Goal: Task Accomplishment & Management: Manage account settings

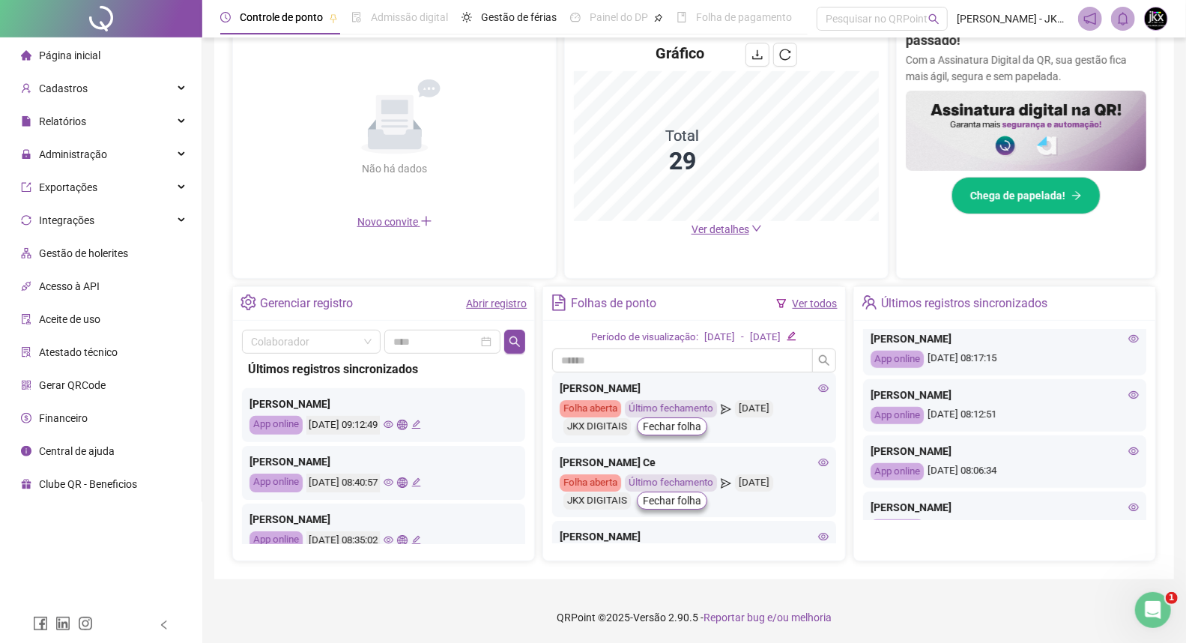
scroll to position [416, 0]
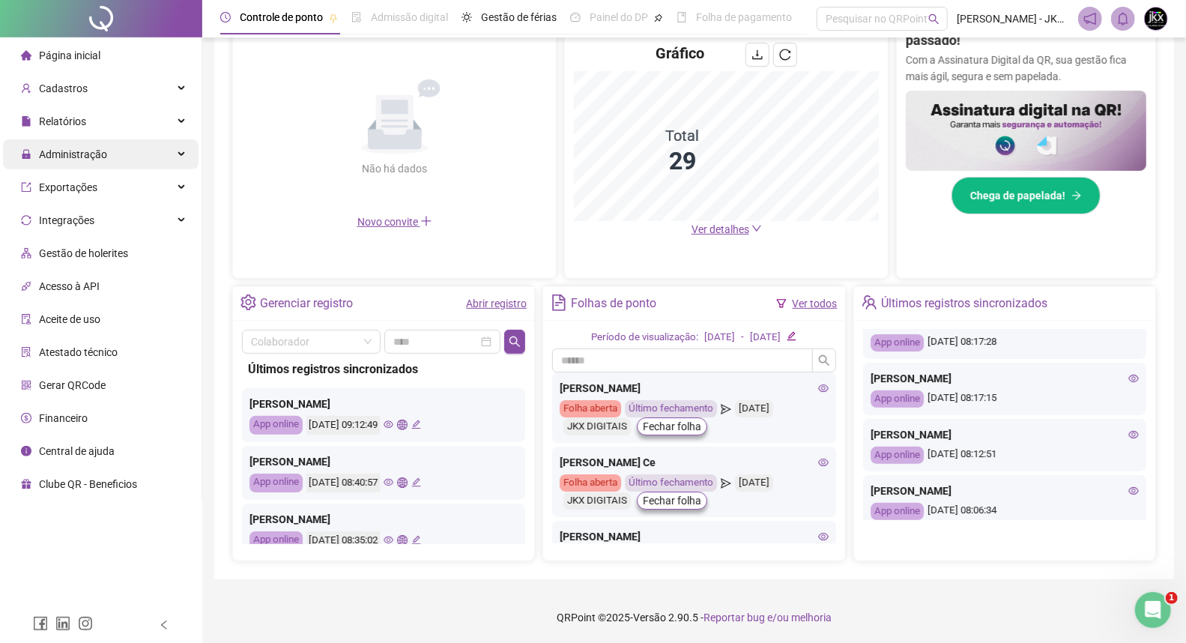
click at [85, 159] on span "Administração" at bounding box center [73, 154] width 68 height 12
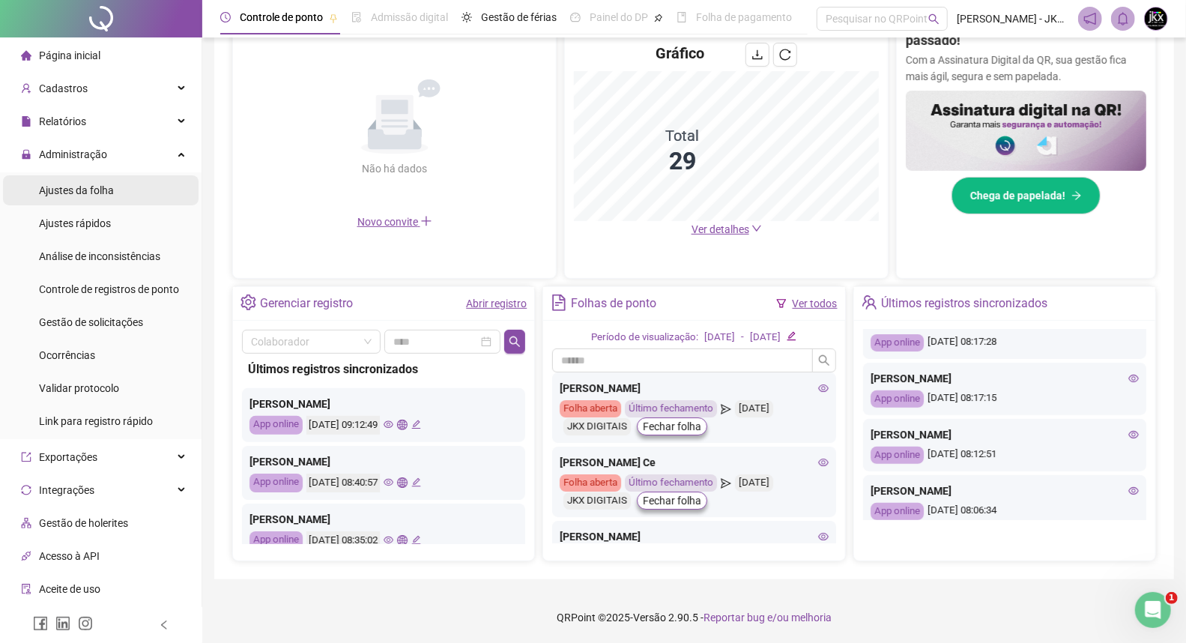
click at [82, 186] on span "Ajustes da folha" at bounding box center [76, 190] width 75 height 12
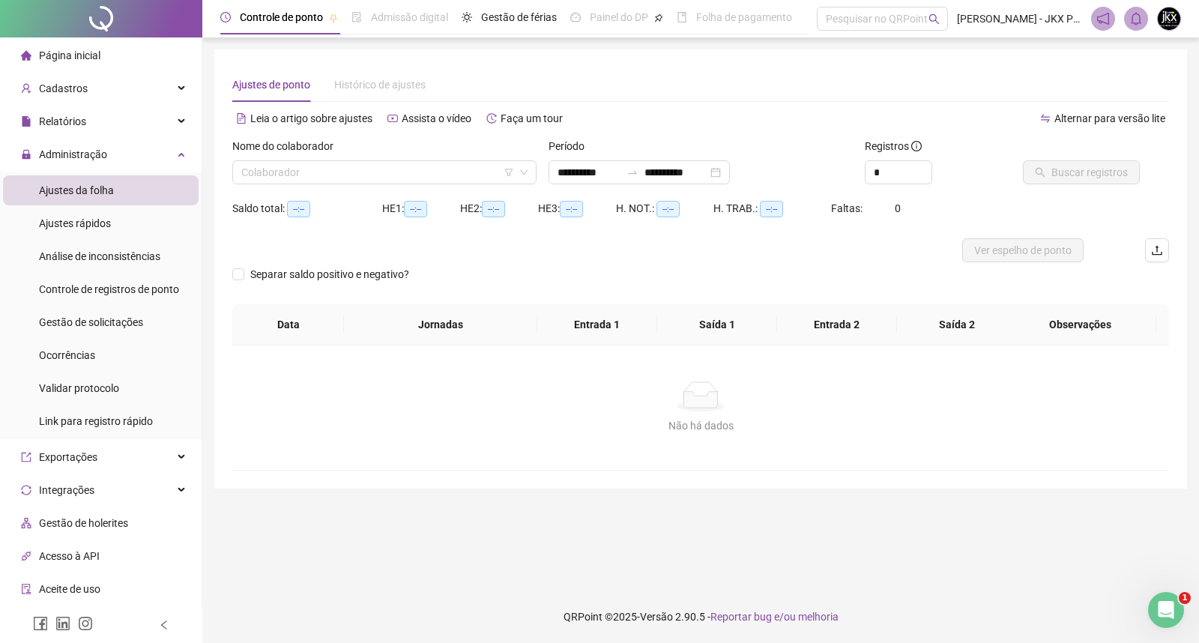
type input "**********"
click at [293, 170] on input "search" at bounding box center [377, 172] width 273 height 22
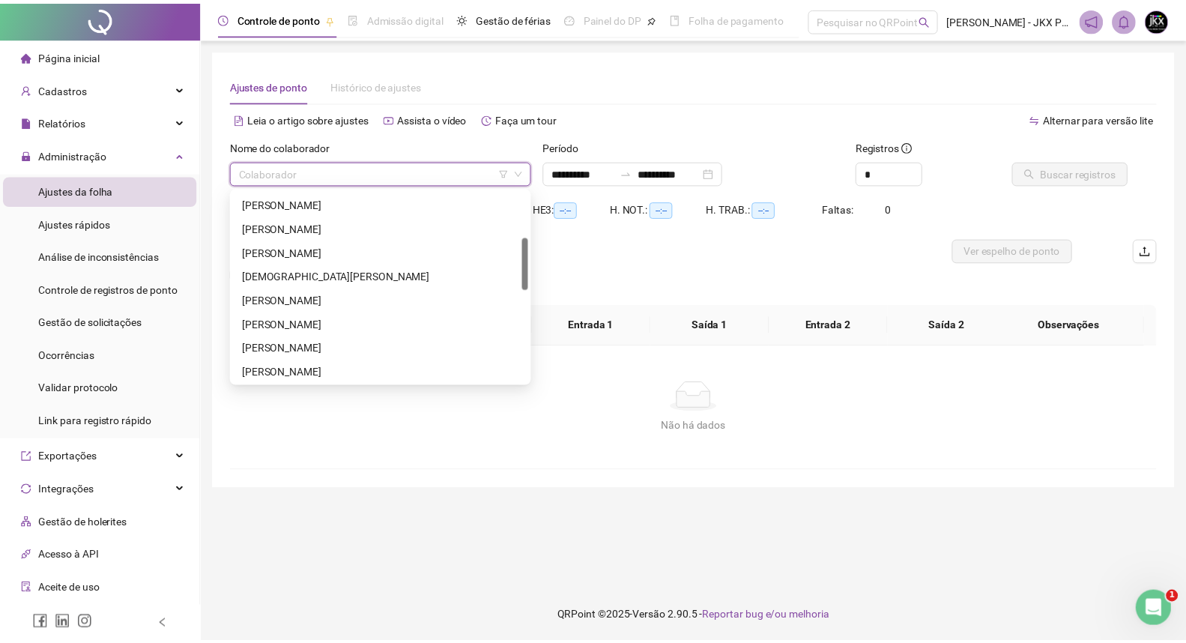
scroll to position [250, 0]
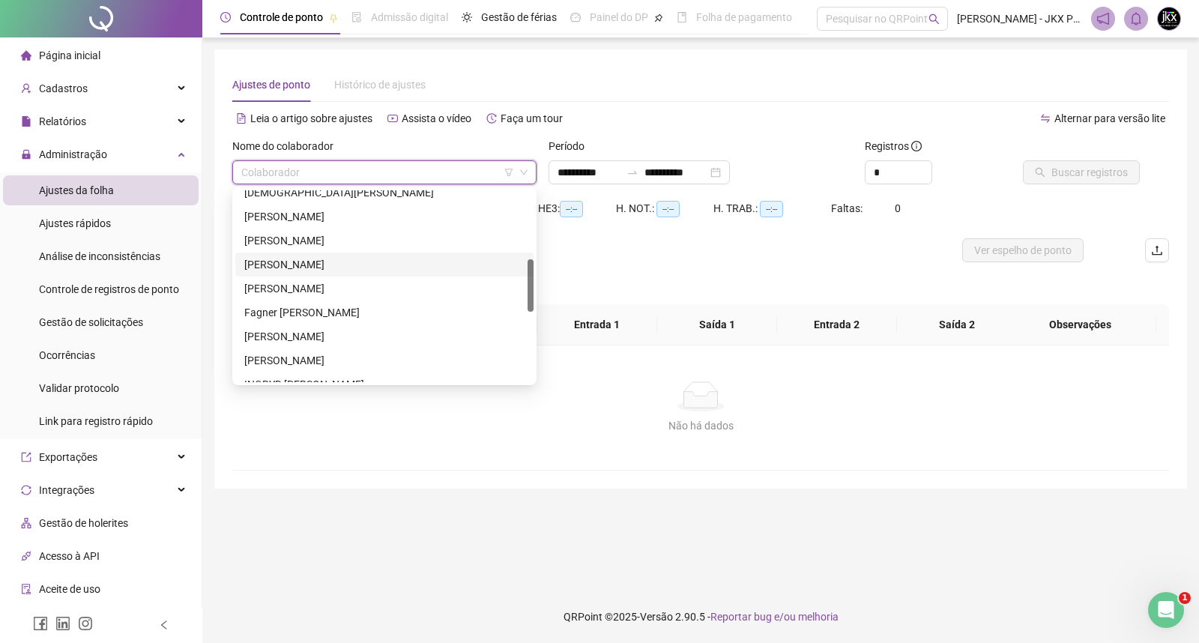
click at [298, 267] on div "[PERSON_NAME]" at bounding box center [384, 264] width 280 height 16
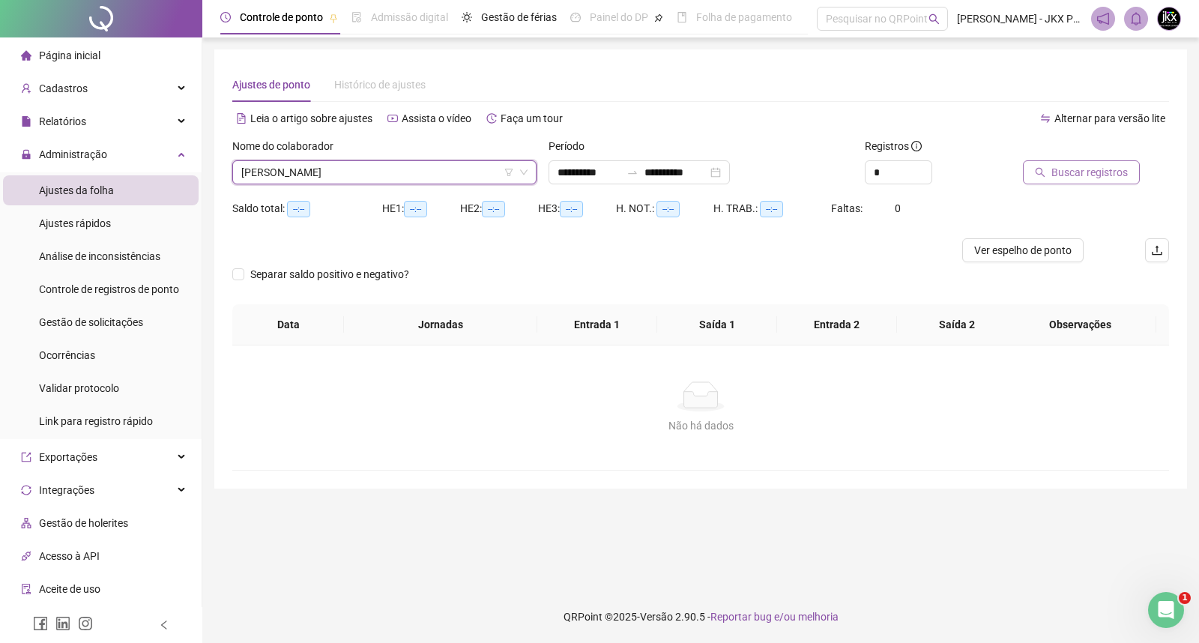
click at [1089, 171] on span "Buscar registros" at bounding box center [1089, 172] width 76 height 16
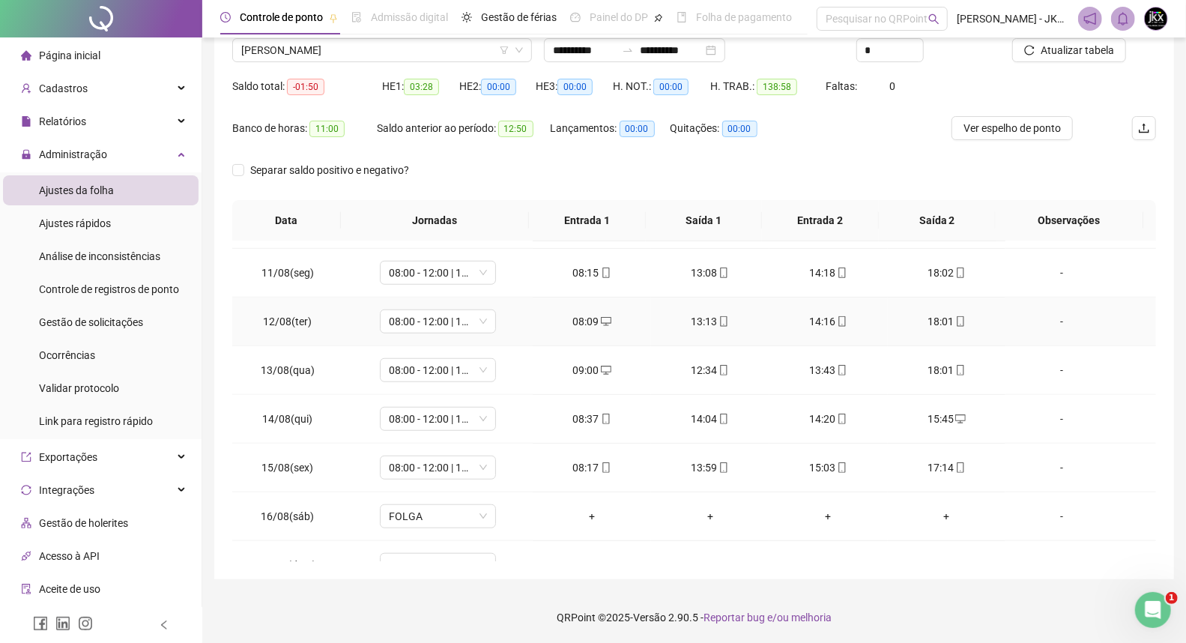
scroll to position [850, 0]
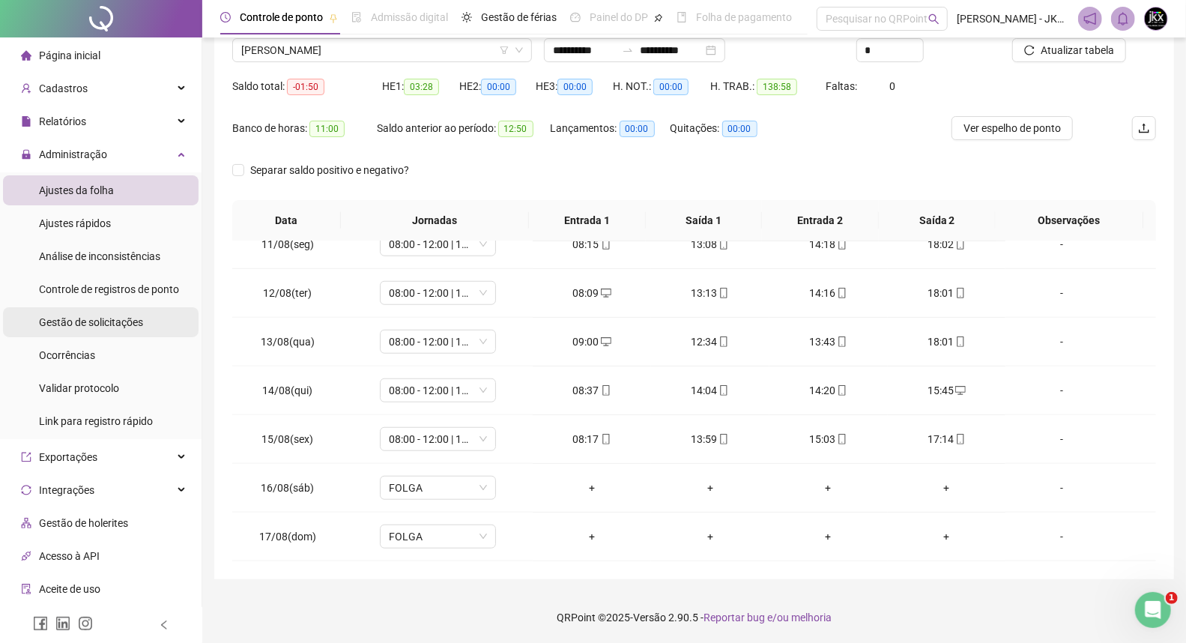
click at [115, 319] on span "Gestão de solicitações" at bounding box center [91, 322] width 104 height 12
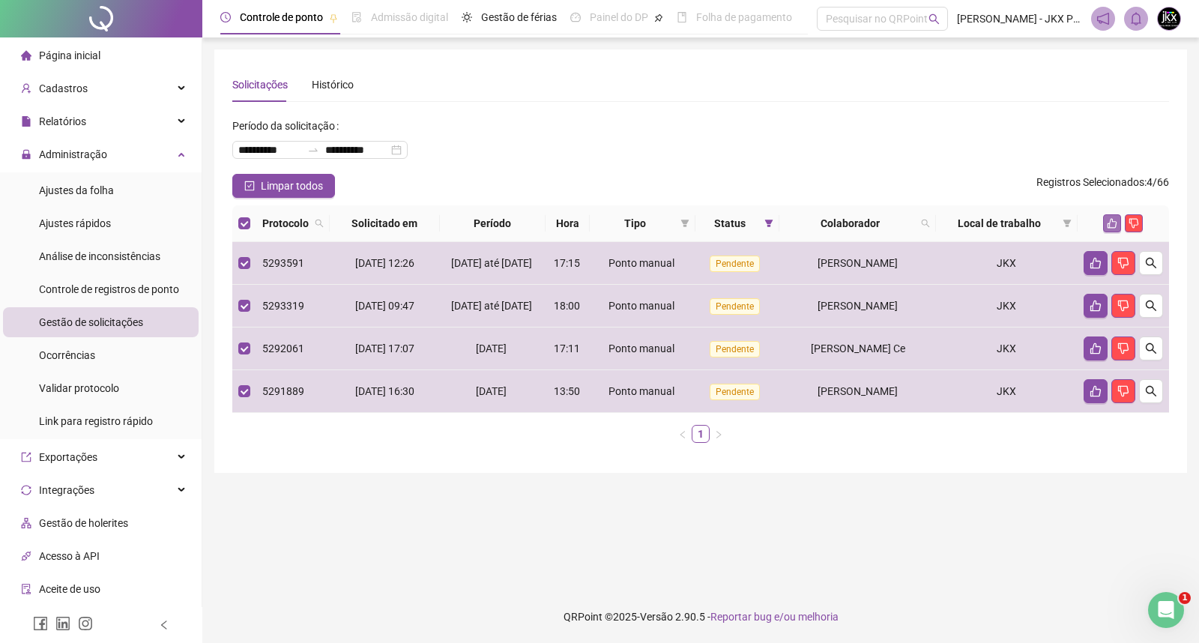
click at [1107, 222] on icon "like" at bounding box center [1112, 223] width 10 height 10
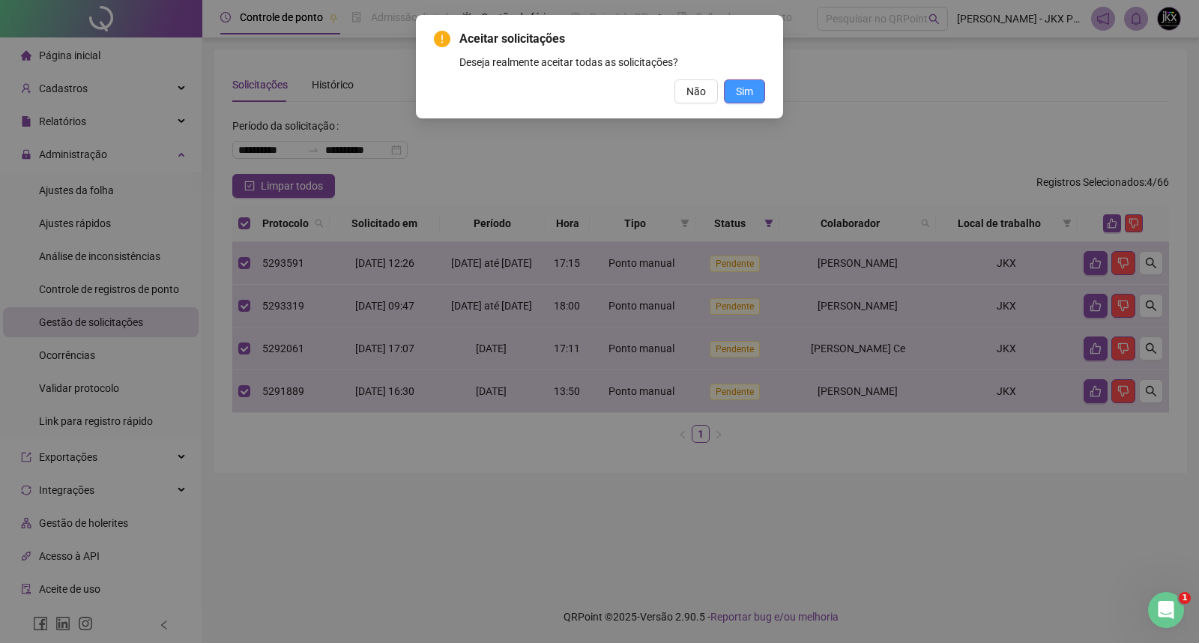
click at [737, 85] on span "Sim" at bounding box center [744, 91] width 17 height 16
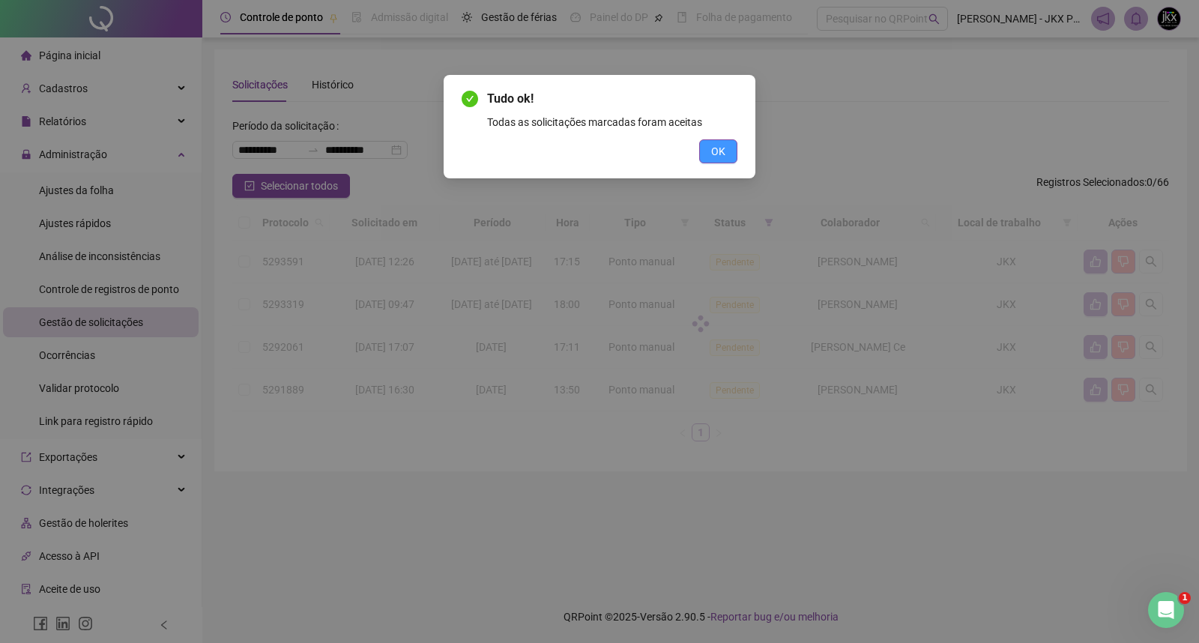
click at [708, 154] on button "OK" at bounding box center [718, 151] width 38 height 24
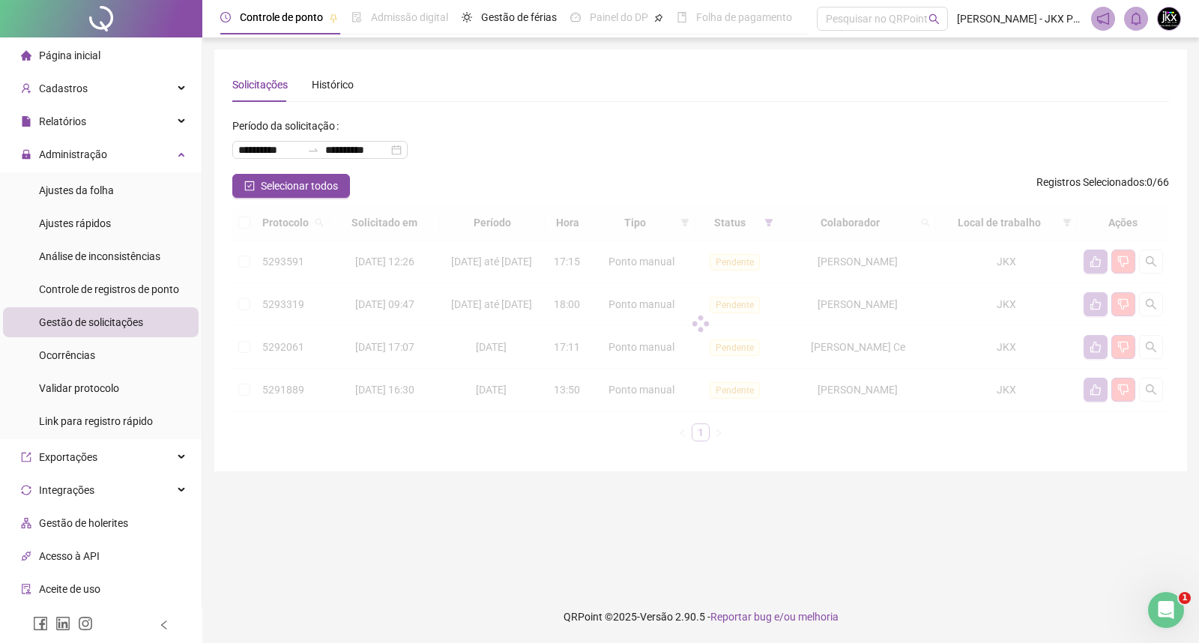
click at [647, 153] on div "**********" at bounding box center [700, 144] width 937 height 60
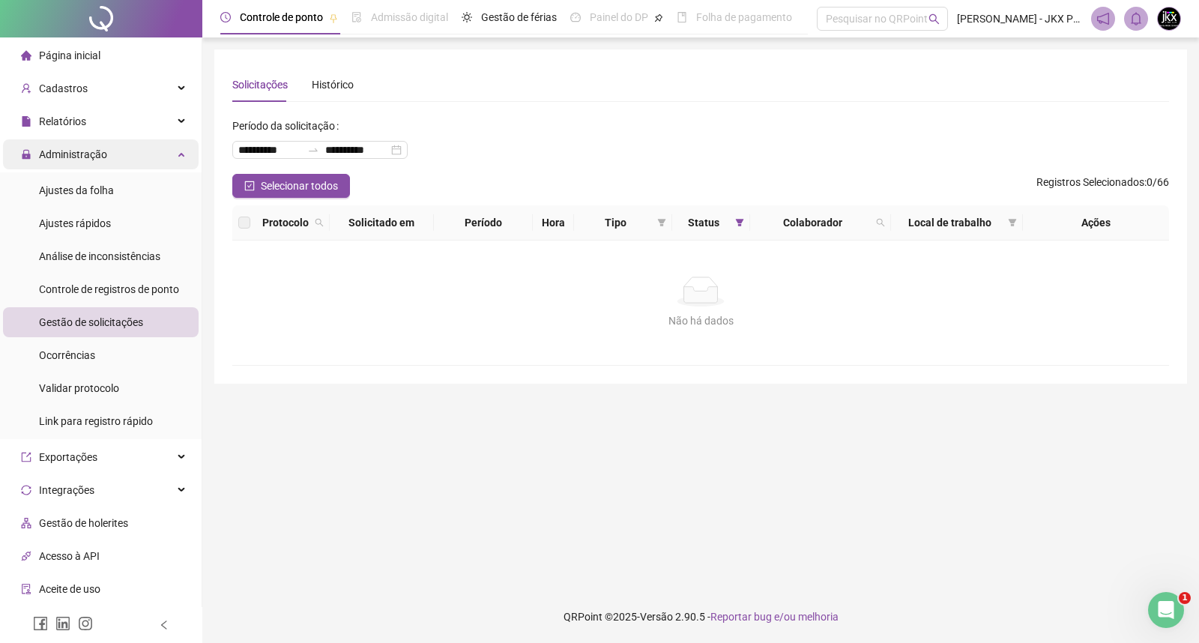
click at [93, 155] on span "Administração" at bounding box center [73, 154] width 68 height 12
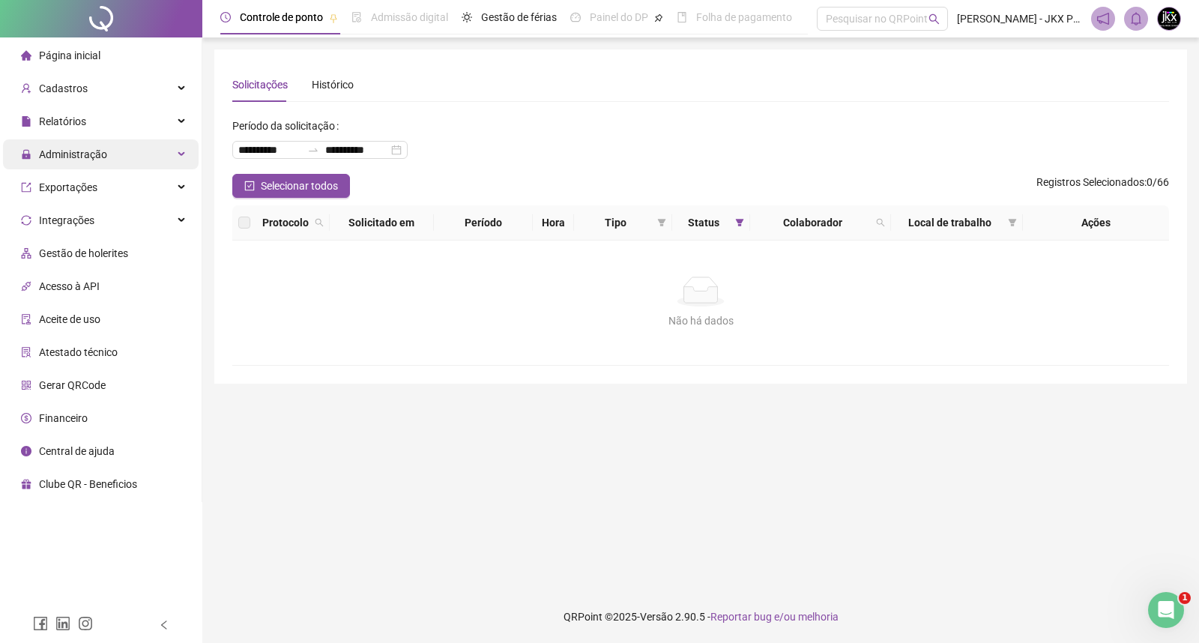
click at [93, 155] on span "Administração" at bounding box center [73, 154] width 68 height 12
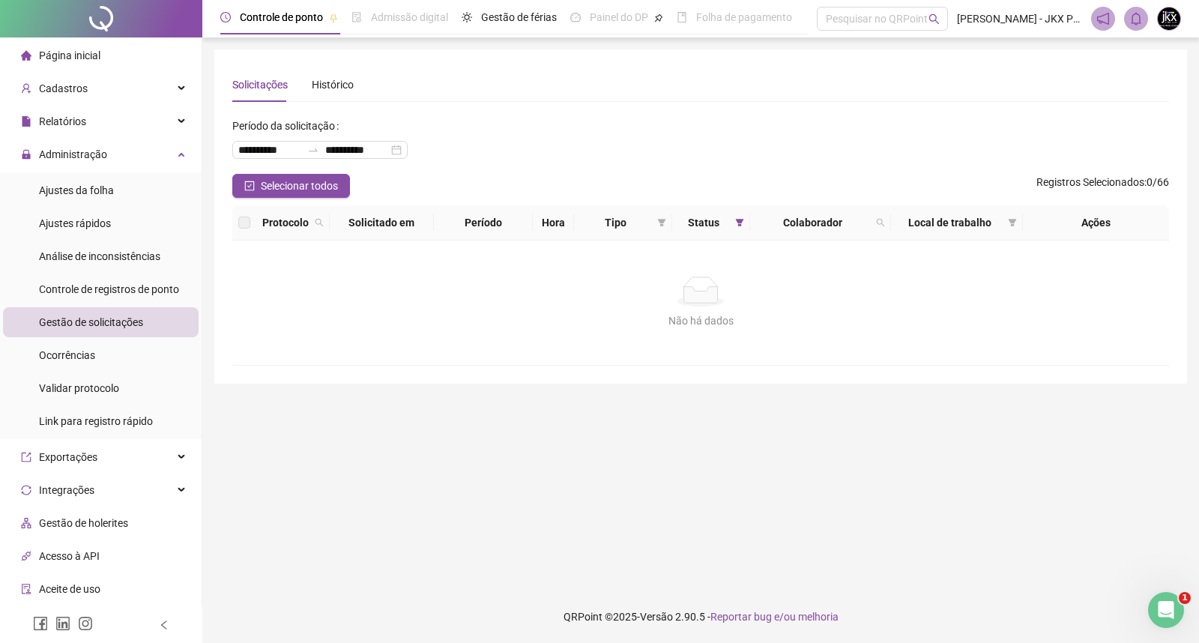
click at [293, 320] on div "Não há dados" at bounding box center [700, 321] width 901 height 16
click at [94, 148] on span "Administração" at bounding box center [73, 154] width 68 height 12
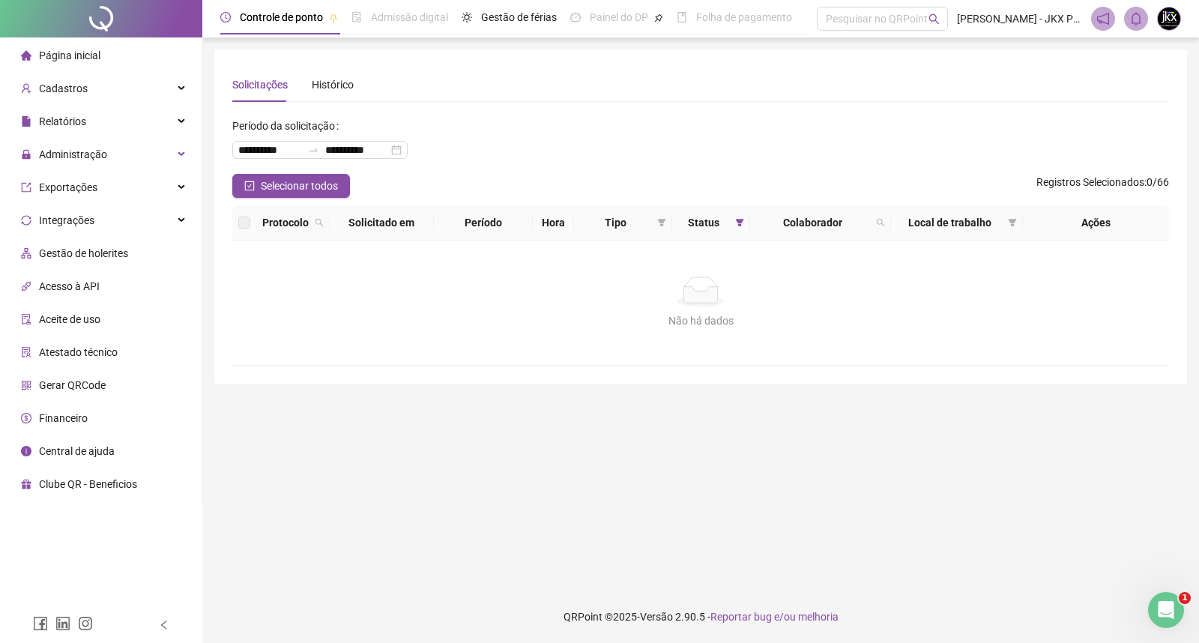
click at [367, 373] on div "**********" at bounding box center [700, 216] width 973 height 334
